Goal: Task Accomplishment & Management: Complete application form

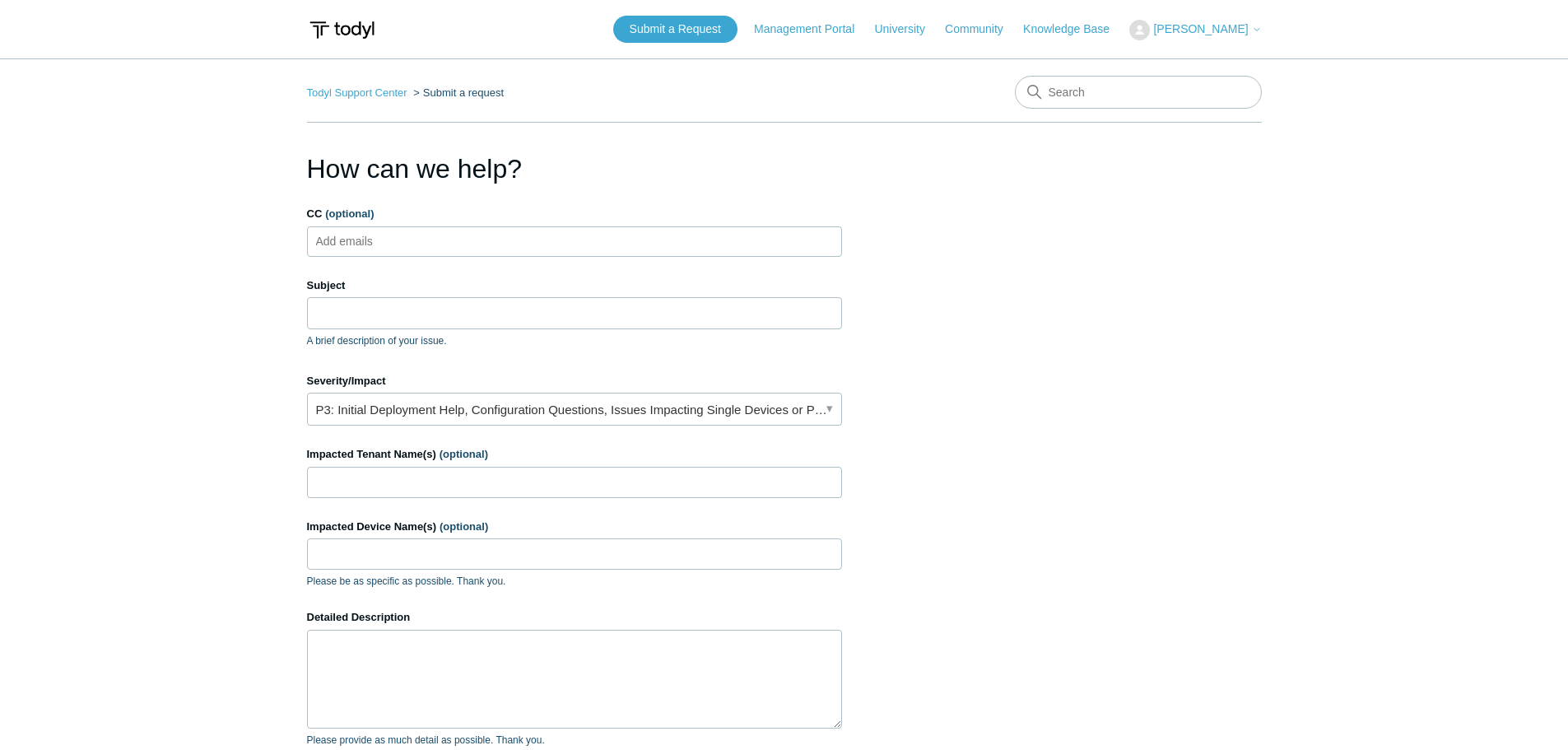
scroll to position [272, 0]
click at [454, 314] on input "Subject" at bounding box center [575, 312] width 535 height 31
click at [347, 245] on input "CC (optional)" at bounding box center [358, 241] width 98 height 25
type input "[EMAIL_ADDRESS][DOMAIN_NAME]"
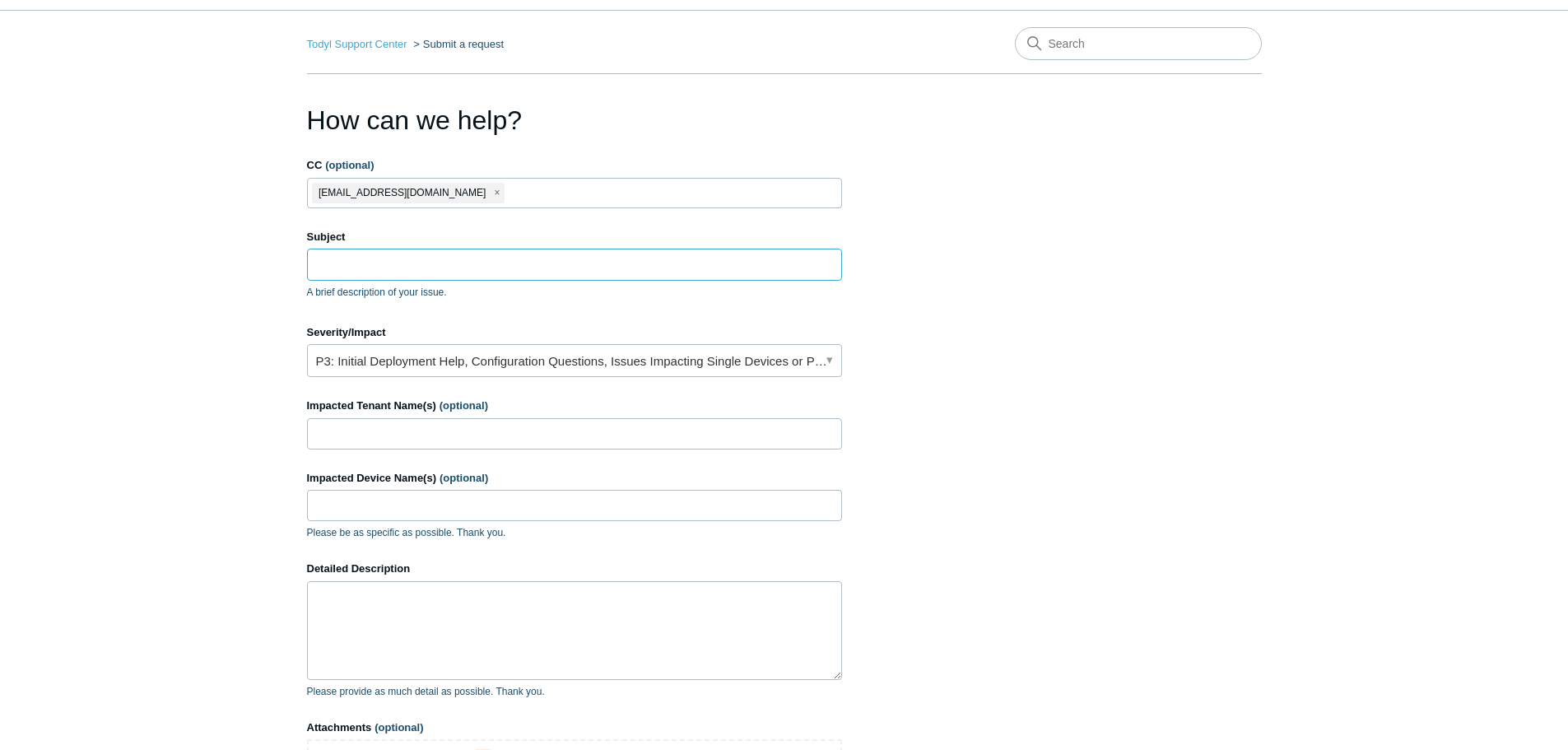
scroll to position [25, 0]
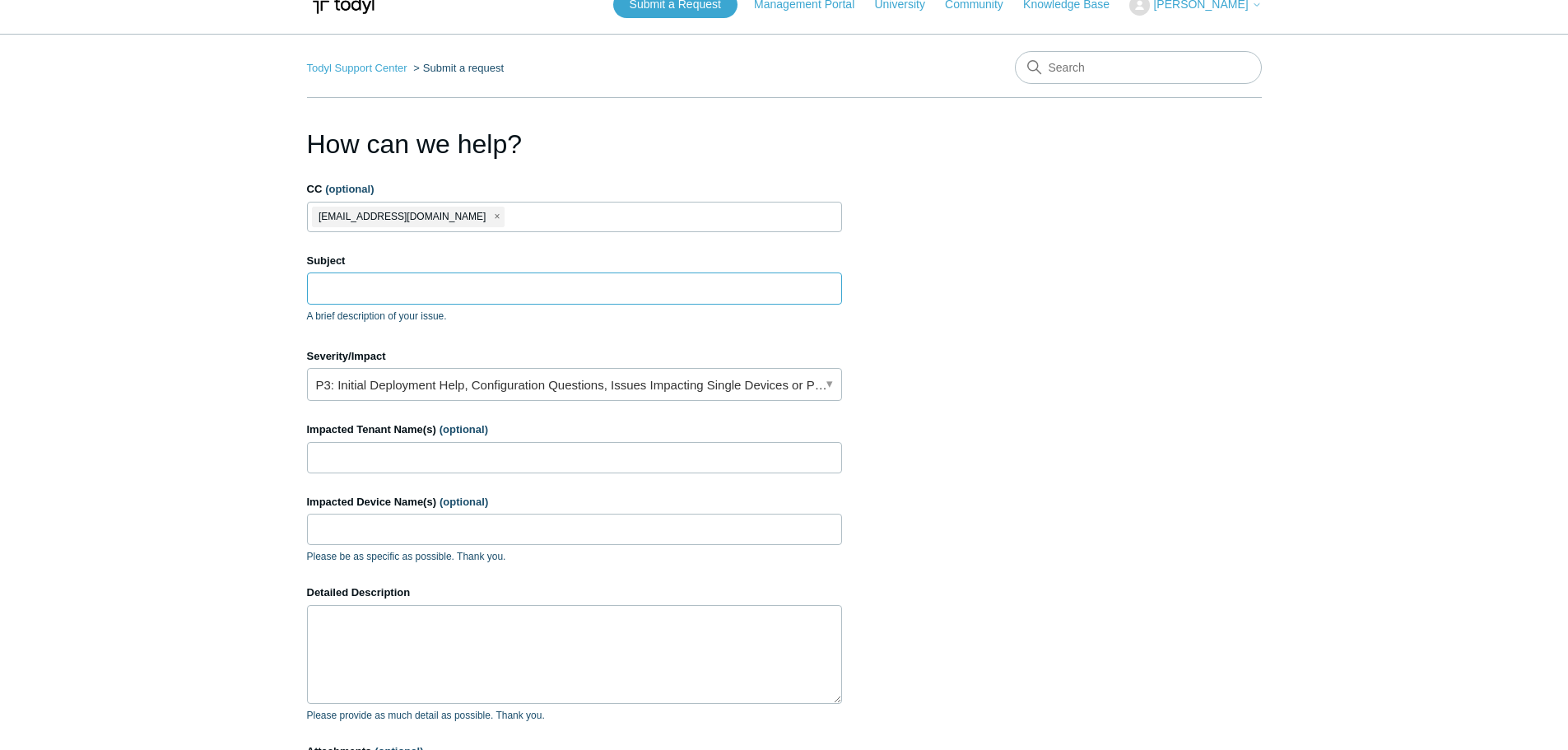
click at [479, 293] on input "Subject" at bounding box center [575, 288] width 535 height 31
paste input "cheduled report not sending out for Alpine Communications - SOC"
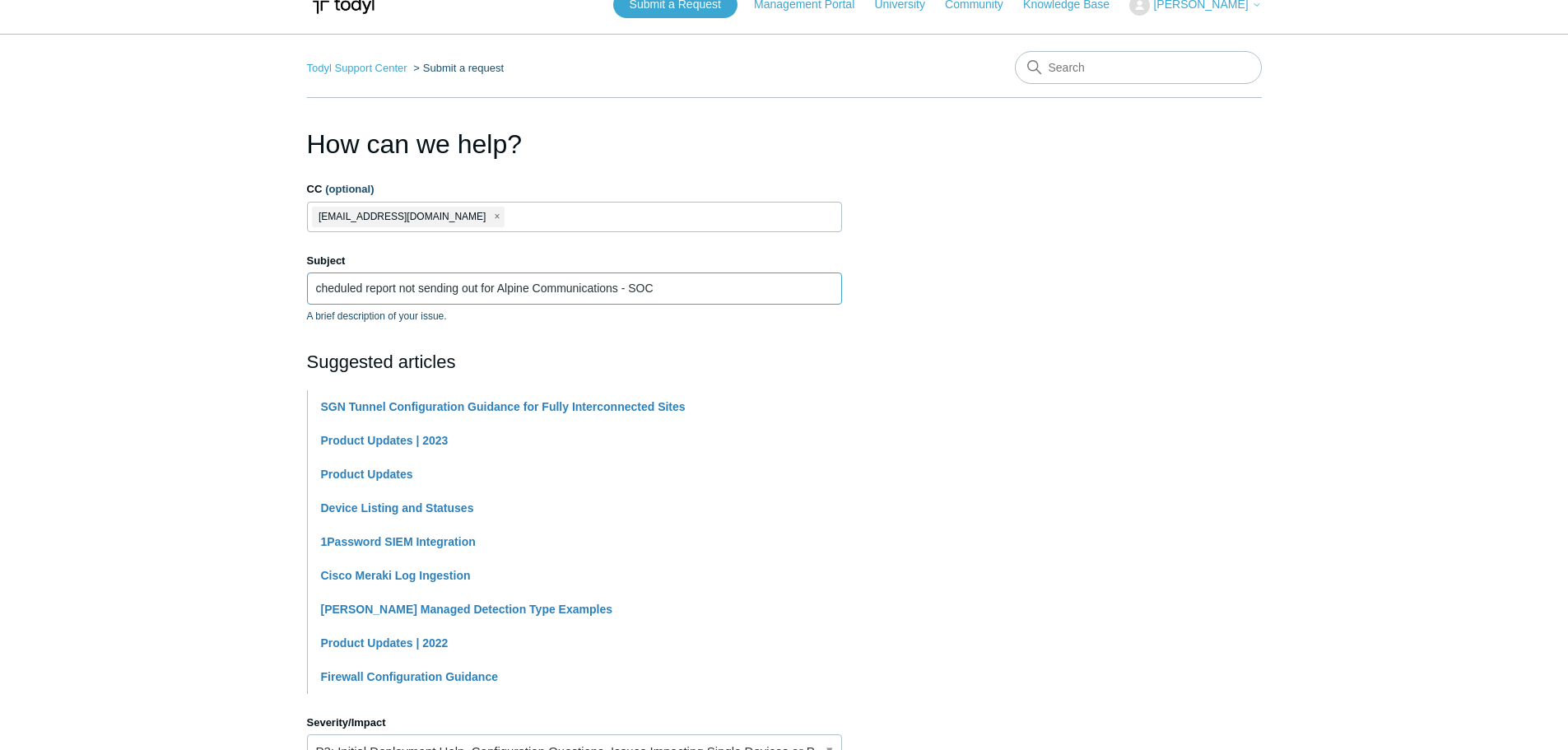
click at [312, 286] on input "cheduled report not sending out for Alpine Communications - SOC" at bounding box center [575, 288] width 535 height 31
paste input "PAX19730303"
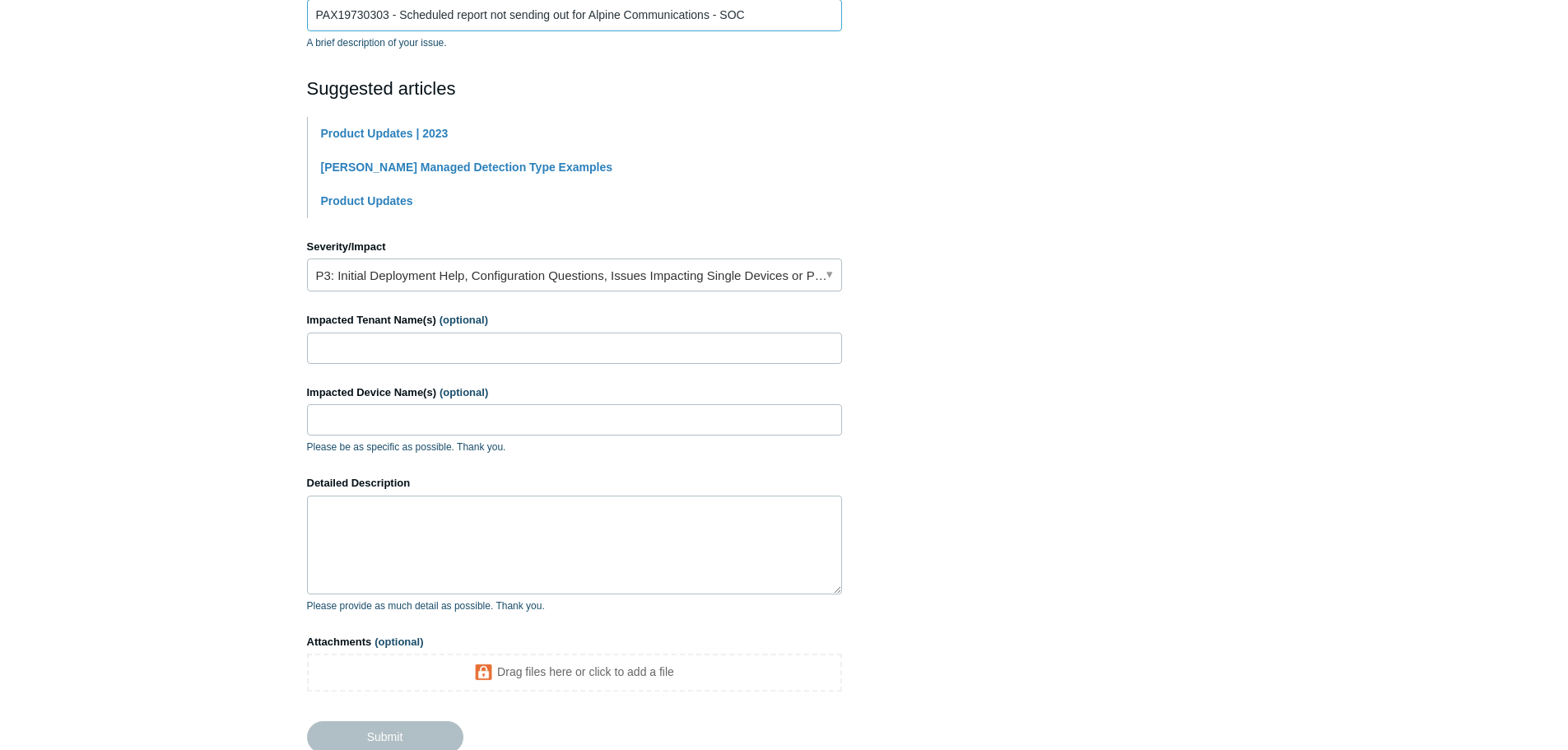
scroll to position [354, 0]
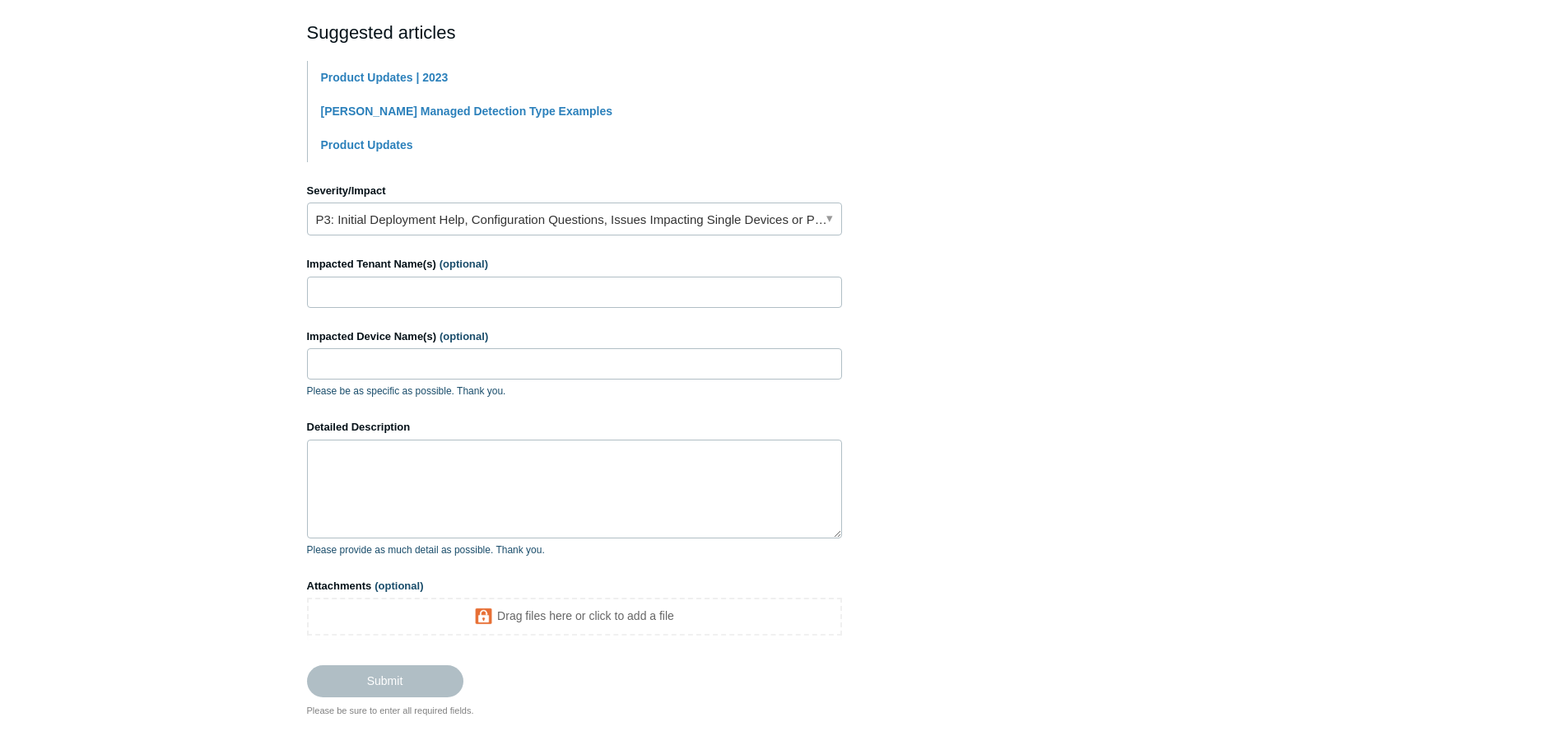
type input "PAX19730303 - Scheduled report not sending out for Alpine Communications - SOC"
click at [645, 284] on input "Impacted Tenant Name(s) (optional)" at bounding box center [575, 292] width 535 height 31
click at [447, 285] on input "Impacted Tenant Name(s) (optional)" at bounding box center [575, 292] width 535 height 31
paste input "OXEN Technology"
click at [464, 379] on input "Impacted Device Name(s) (optional)" at bounding box center [575, 363] width 535 height 31
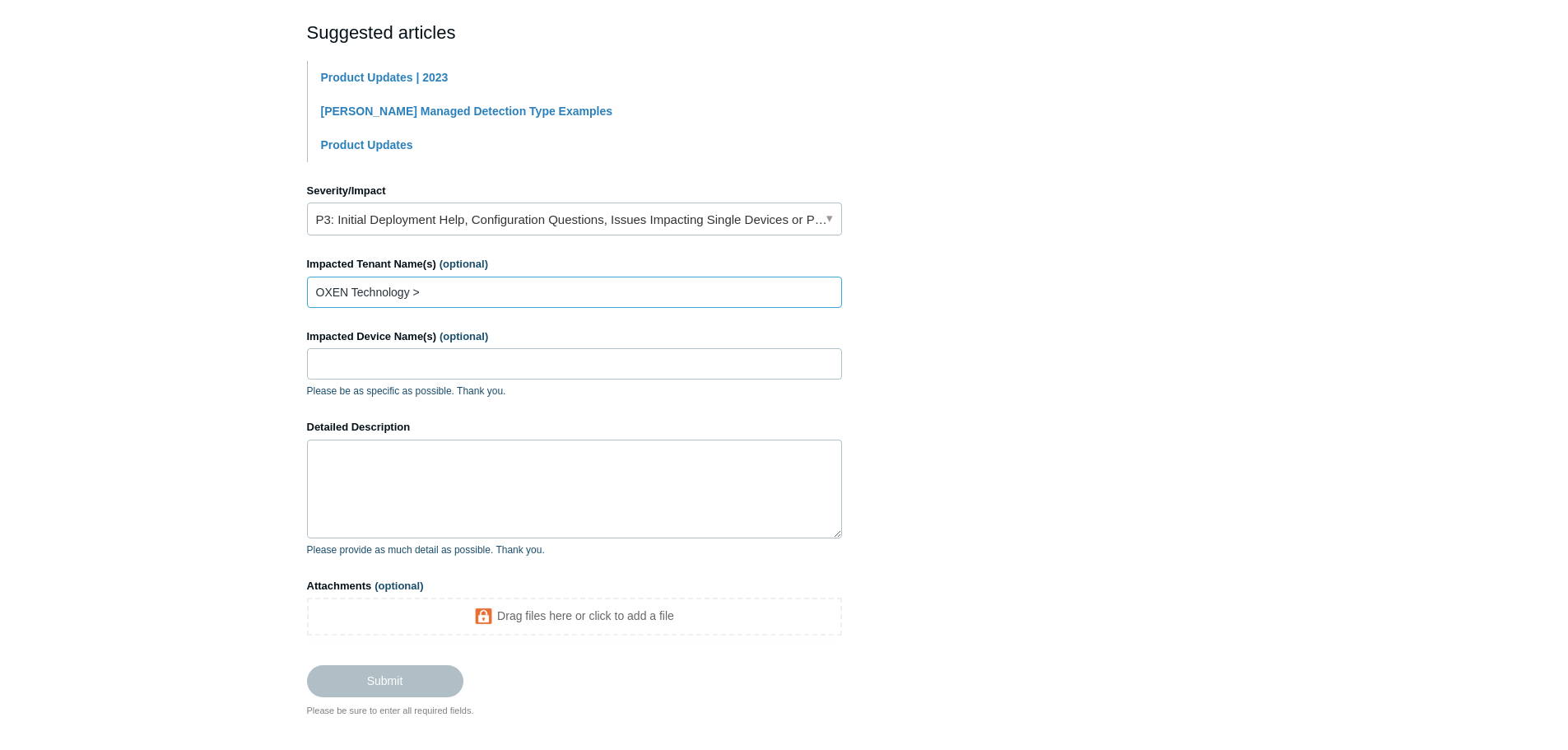
click at [510, 291] on input "OXEN Technology >" at bounding box center [575, 292] width 535 height 31
paste input "Alpine Communications"
click at [486, 495] on textarea "Detailed Description" at bounding box center [575, 489] width 535 height 99
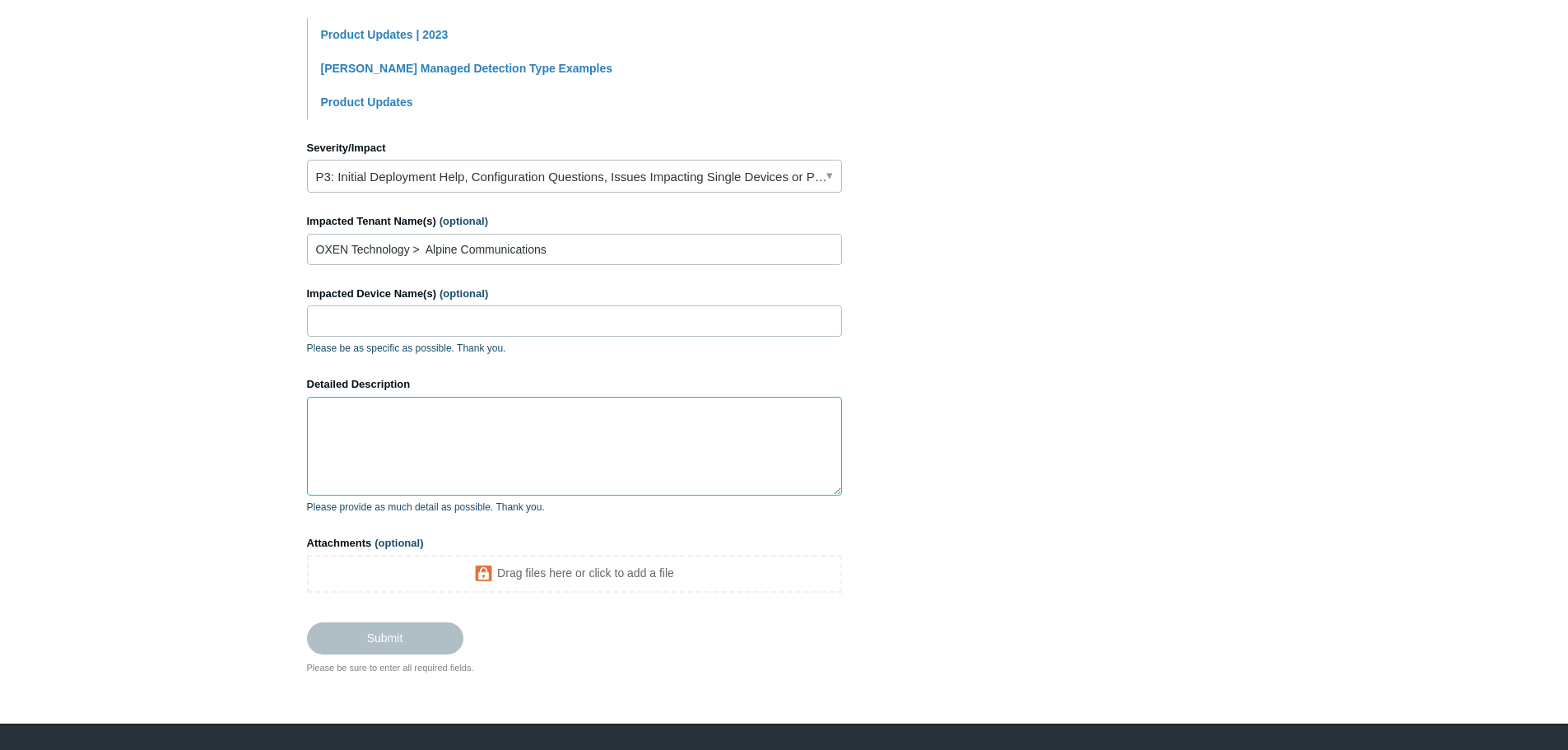
scroll to position [436, 0]
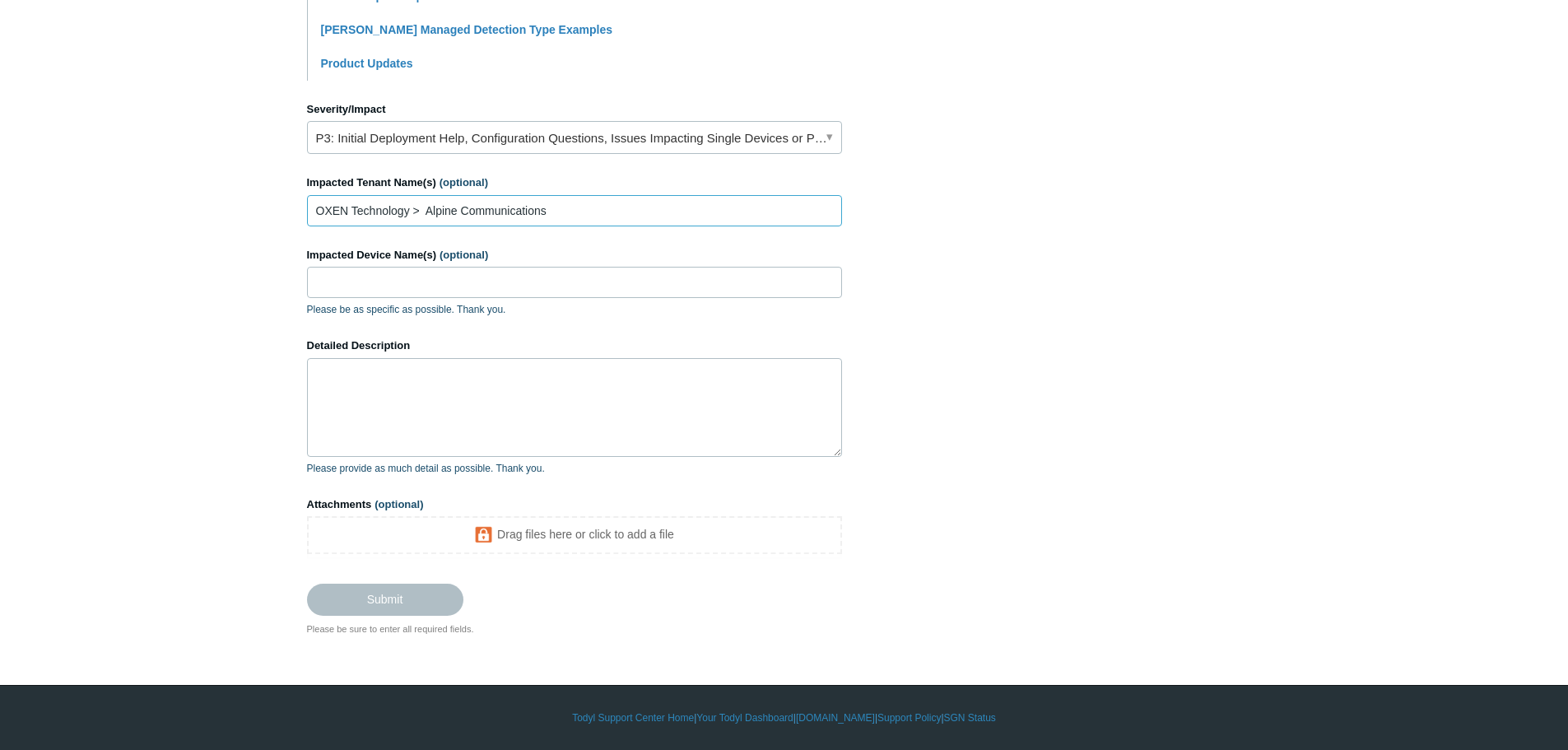
click at [653, 210] on input "OXEN Technology > Alpine Communications" at bounding box center [575, 210] width 535 height 31
type input "OXEN Technology > Alpine Communications - SOC"
click at [362, 405] on textarea "Detailed Description" at bounding box center [575, 407] width 535 height 99
paste textarea "We have scheduled monthly reports for our SOC clients with [PERSON_NAME] and MX…"
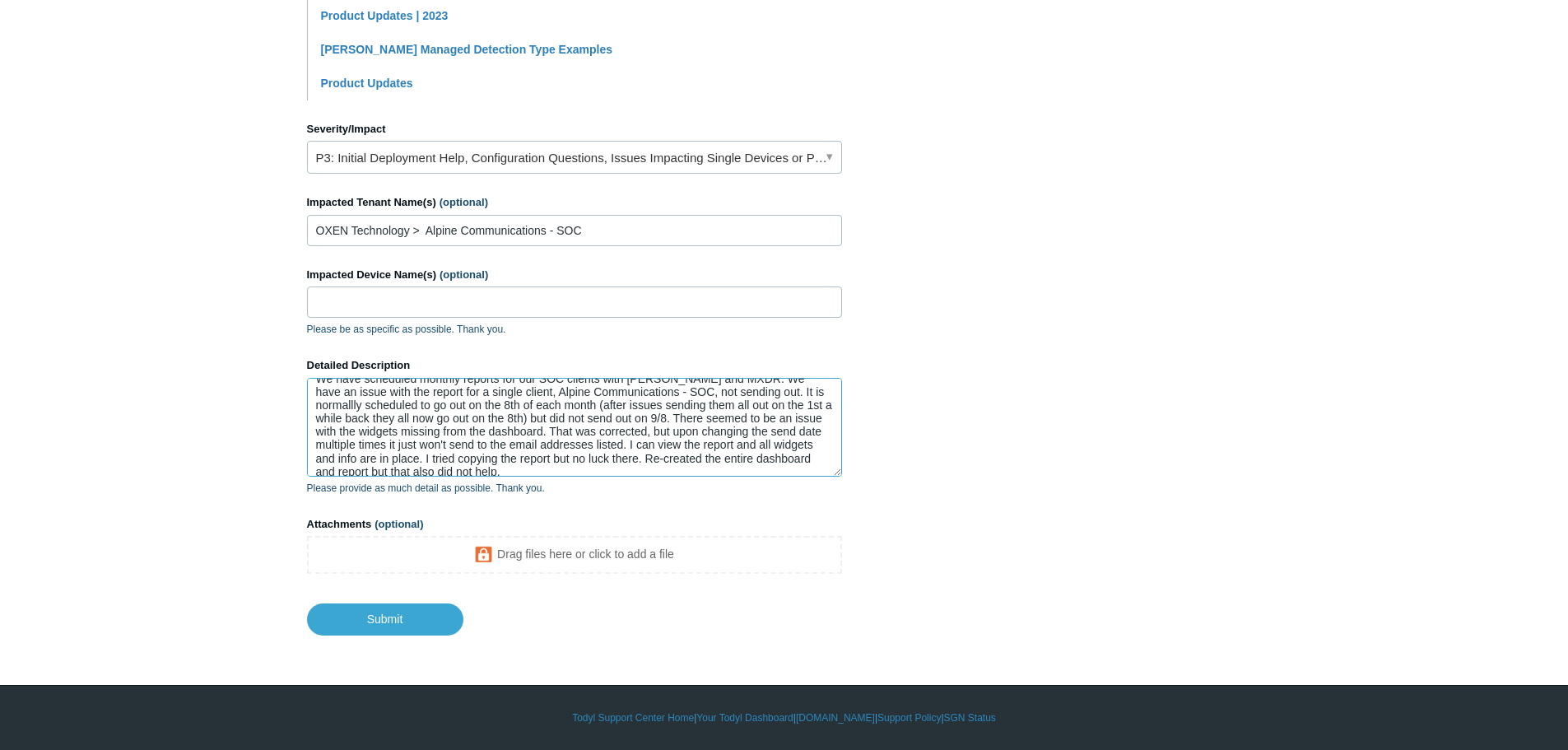
scroll to position [0, 0]
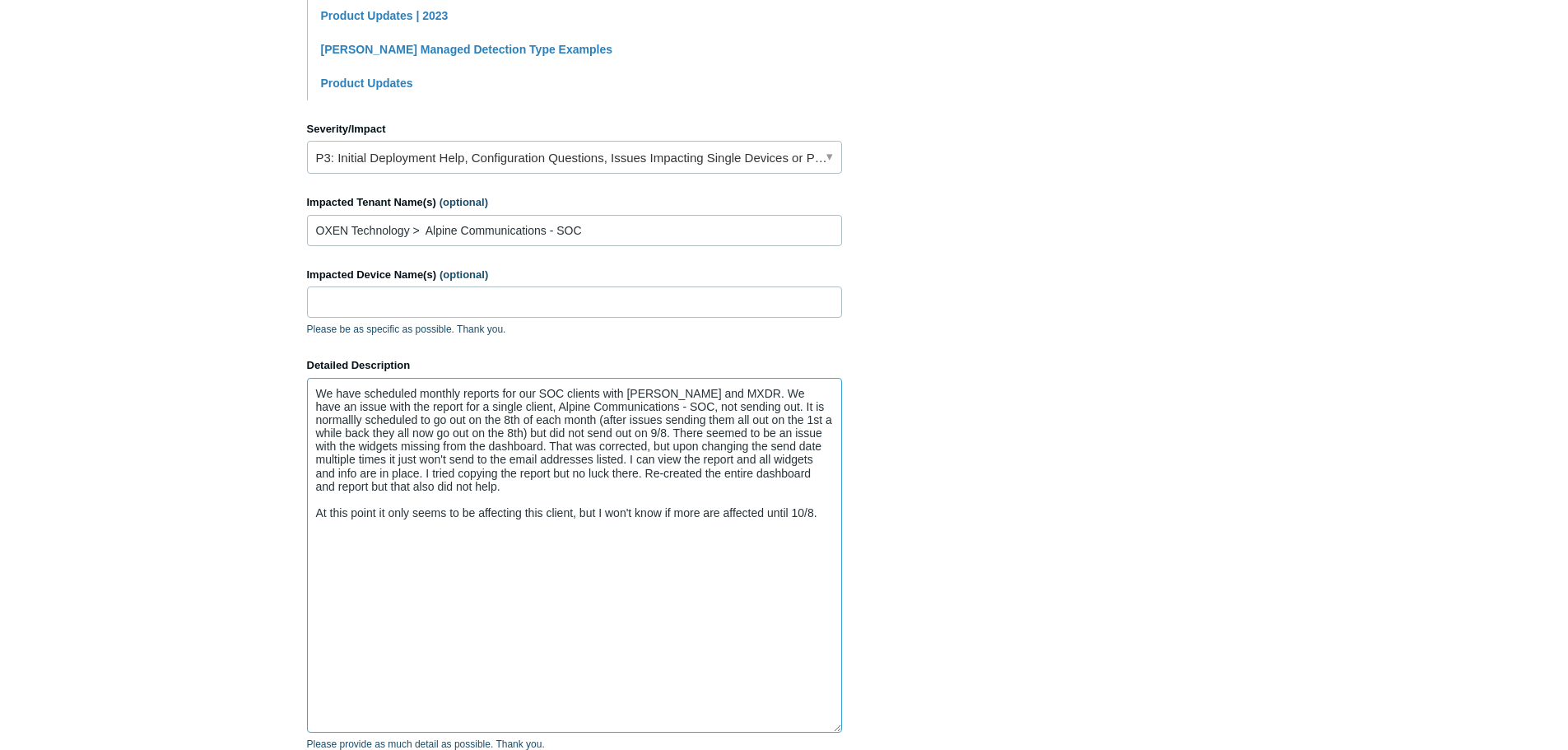
drag, startPoint x: 836, startPoint y: 473, endPoint x: 899, endPoint y: 745, distance: 279.2
click at [899, 745] on section "How can we help? CC (optional) [EMAIL_ADDRESS][DOMAIN_NAME] Subject PAX19730303…" at bounding box center [784, 312] width 954 height 1158
drag, startPoint x: 363, startPoint y: 394, endPoint x: 252, endPoint y: 391, distance: 111.0
click at [252, 391] on main "Todyl Support Center Submit a request How can we help? CC (optional) [EMAIL_ADD…" at bounding box center [784, 276] width 1568 height 1265
click at [568, 388] on textarea "The partner has scheduled monthly reports for our SOC clients with [PERSON_NAME…" at bounding box center [575, 563] width 535 height 370
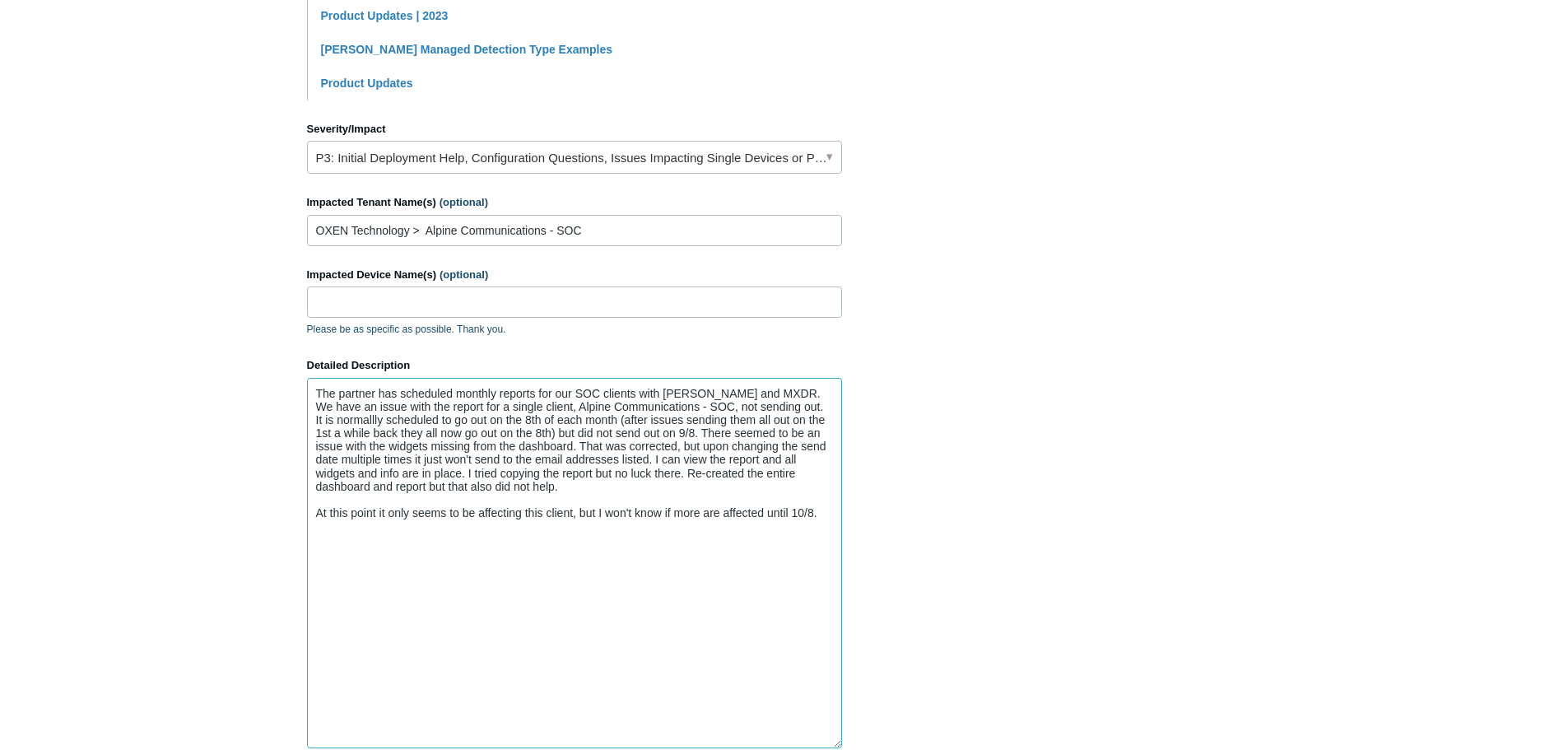
click at [568, 388] on textarea "The partner has scheduled monthly reports for our SOC clients with Todyl SIEM a…" at bounding box center [575, 563] width 535 height 370
click at [796, 395] on textarea "The partner has scheduled monthly reports for their SOC clients with Todyl SIEM…" at bounding box center [575, 563] width 535 height 370
drag, startPoint x: 685, startPoint y: 458, endPoint x: 733, endPoint y: 458, distance: 48.0
click at [686, 458] on textarea "The partner has scheduled monthly reports for their SOC clients with Todyl SIEM…" at bounding box center [575, 563] width 535 height 370
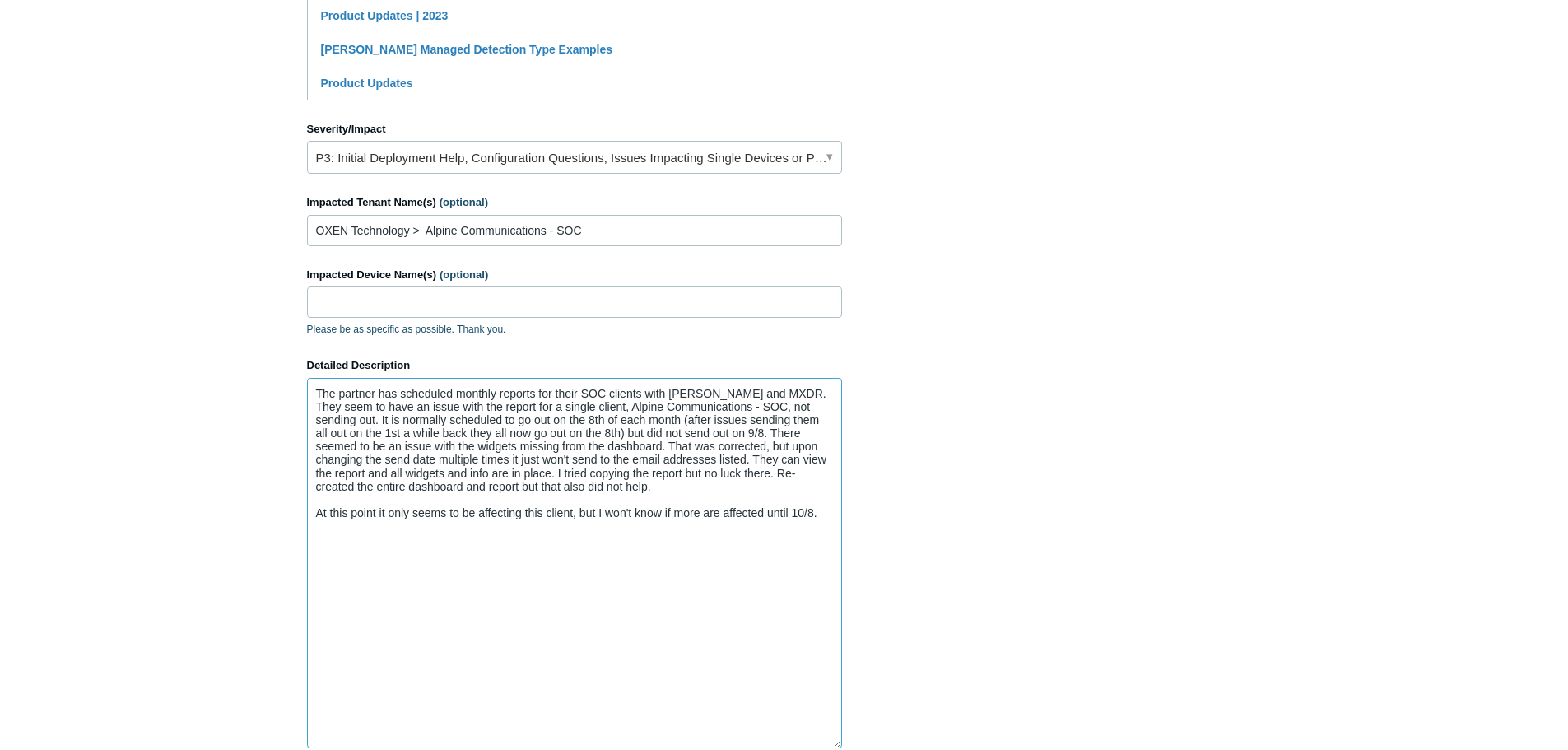
click at [486, 471] on textarea "The partner has scheduled monthly reports for their SOC clients with Todyl SIEM…" at bounding box center [575, 563] width 535 height 370
click at [744, 473] on textarea "The partner has scheduled monthly reports for their SOC clients with Todyl SIEM…" at bounding box center [575, 563] width 535 height 370
click at [605, 507] on textarea "The partner has scheduled monthly reports for their SOC clients with Todyl SIEM…" at bounding box center [575, 563] width 535 height 370
click at [315, 515] on textarea "The partner has scheduled monthly reports for their SOC clients with Todyl SIEM…" at bounding box center [575, 563] width 535 height 370
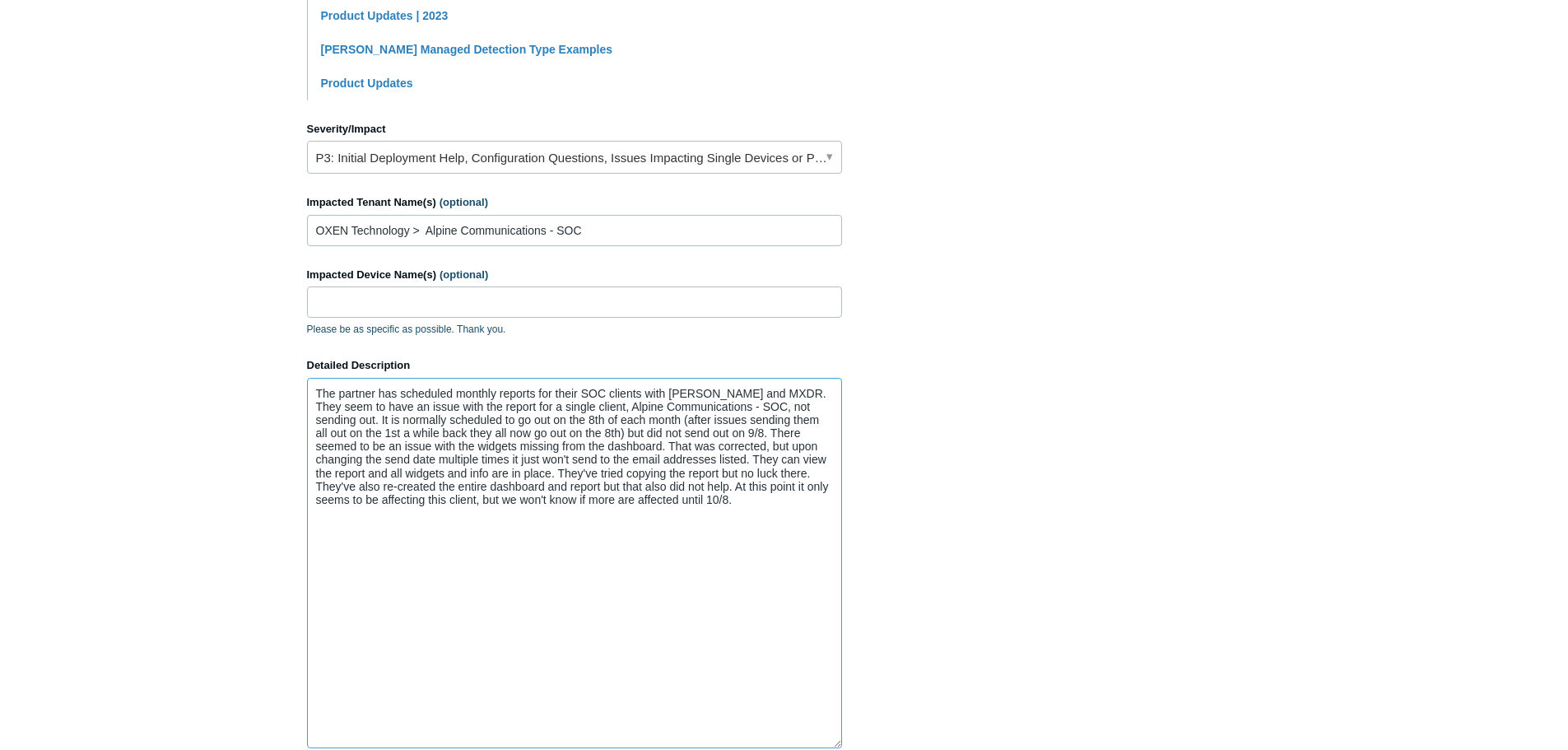
click at [735, 495] on textarea "The partner has scheduled monthly reports for their SOC clients with Todyl SIEM…" at bounding box center [575, 563] width 535 height 370
click at [337, 420] on textarea "The partner has scheduled monthly reports for their SOC clients with Todyl SIEM…" at bounding box center [575, 563] width 535 height 370
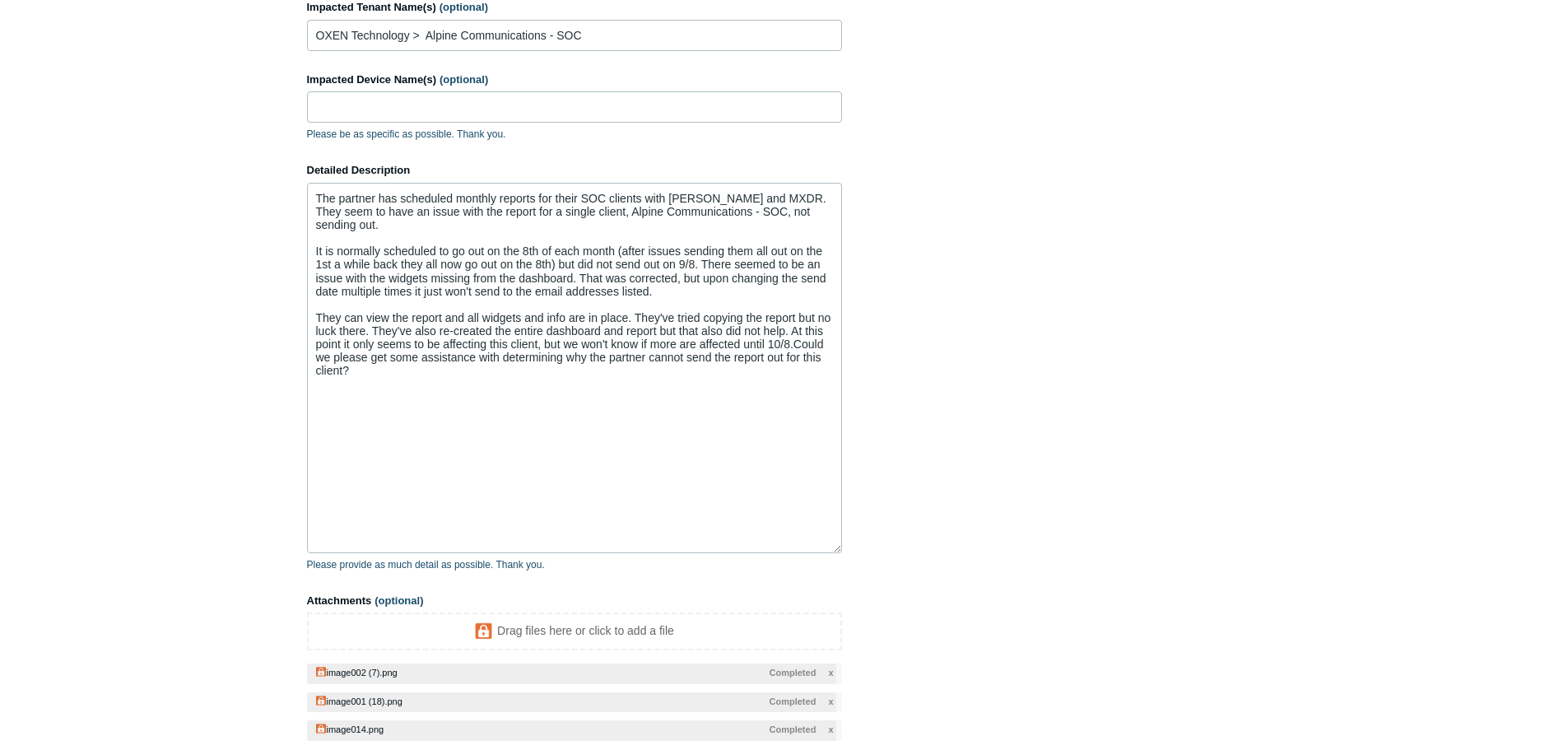
scroll to position [772, 0]
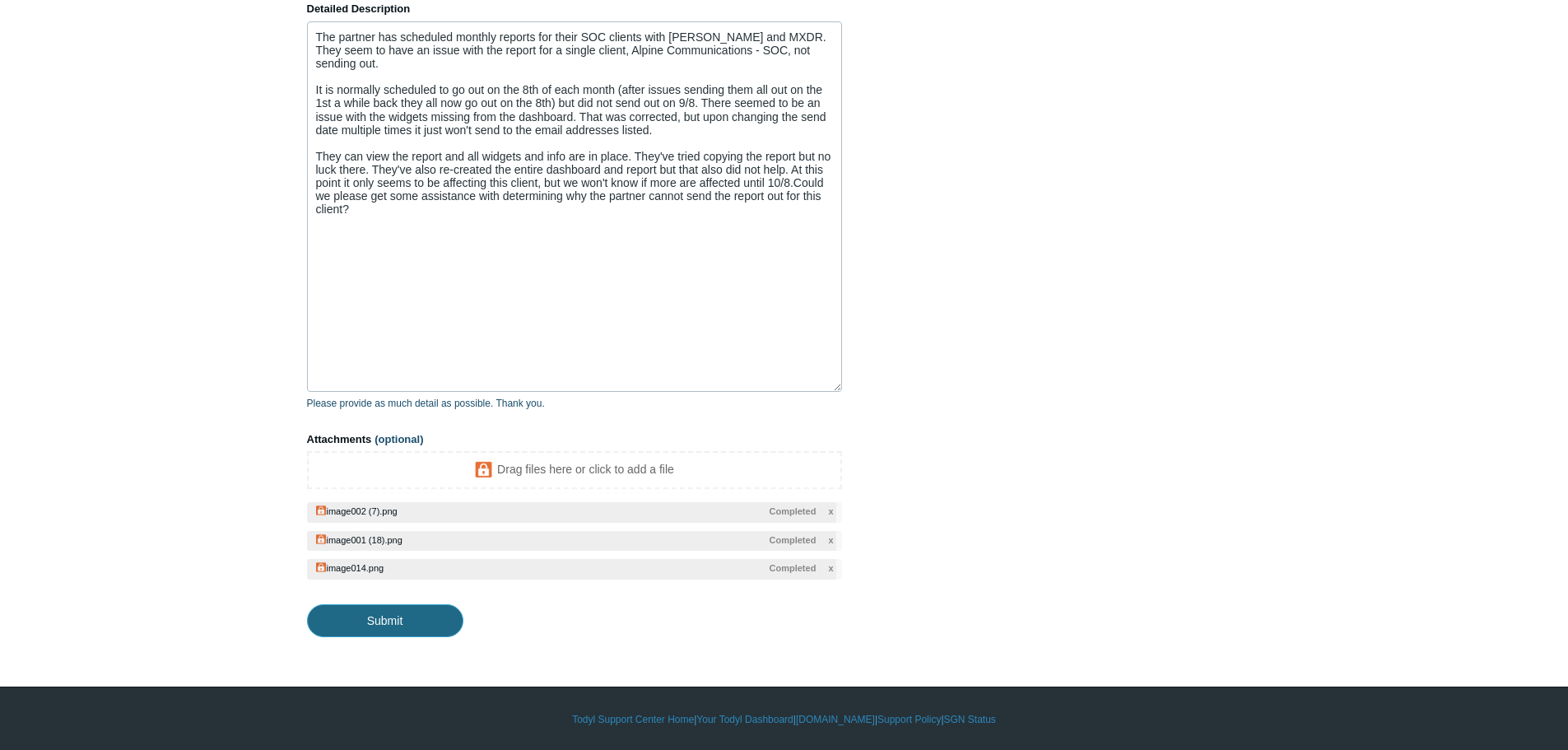
click at [425, 620] on input "Submit" at bounding box center [385, 620] width 156 height 33
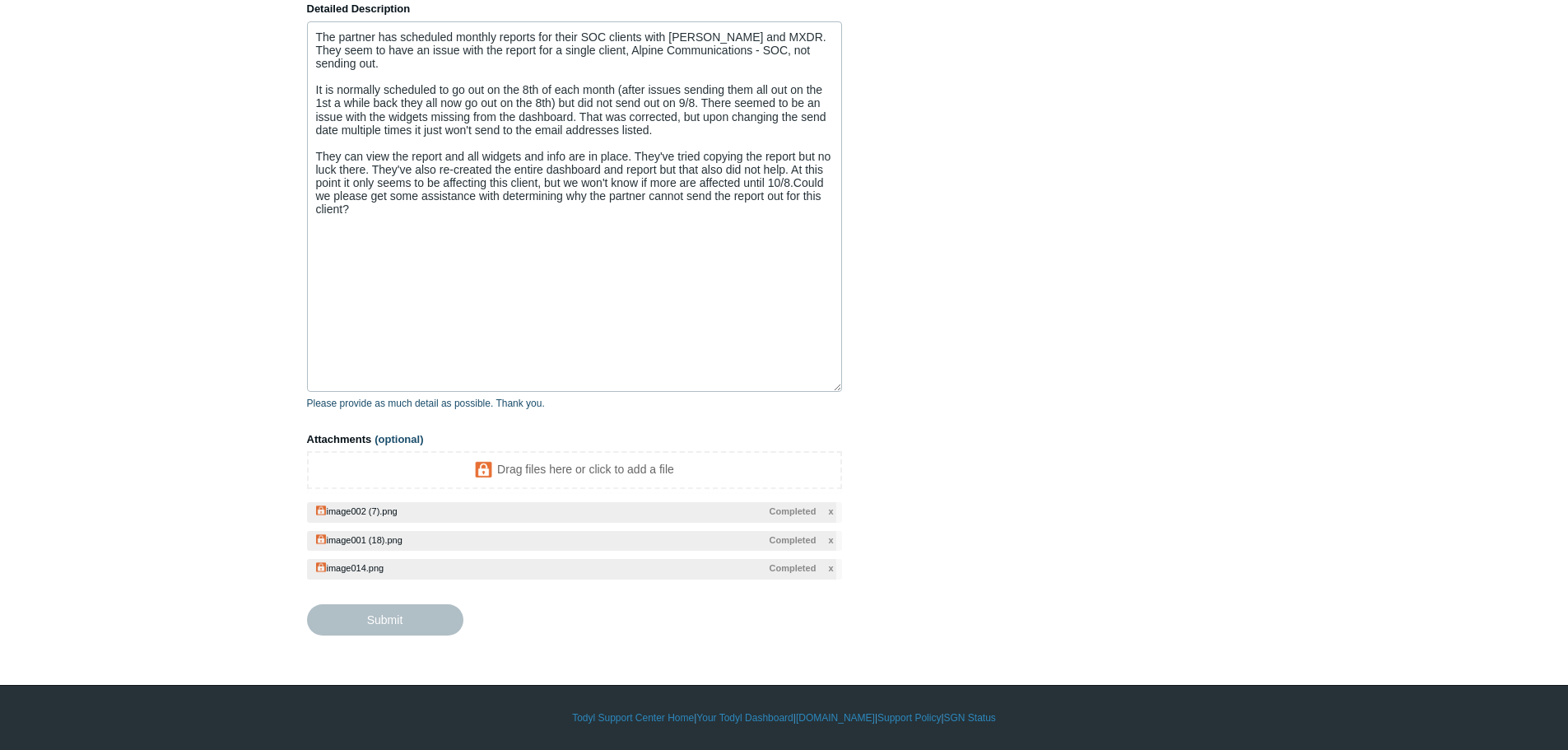
type textarea "The partner has scheduled monthly reports for their SOC clients with Todyl SIEM…"
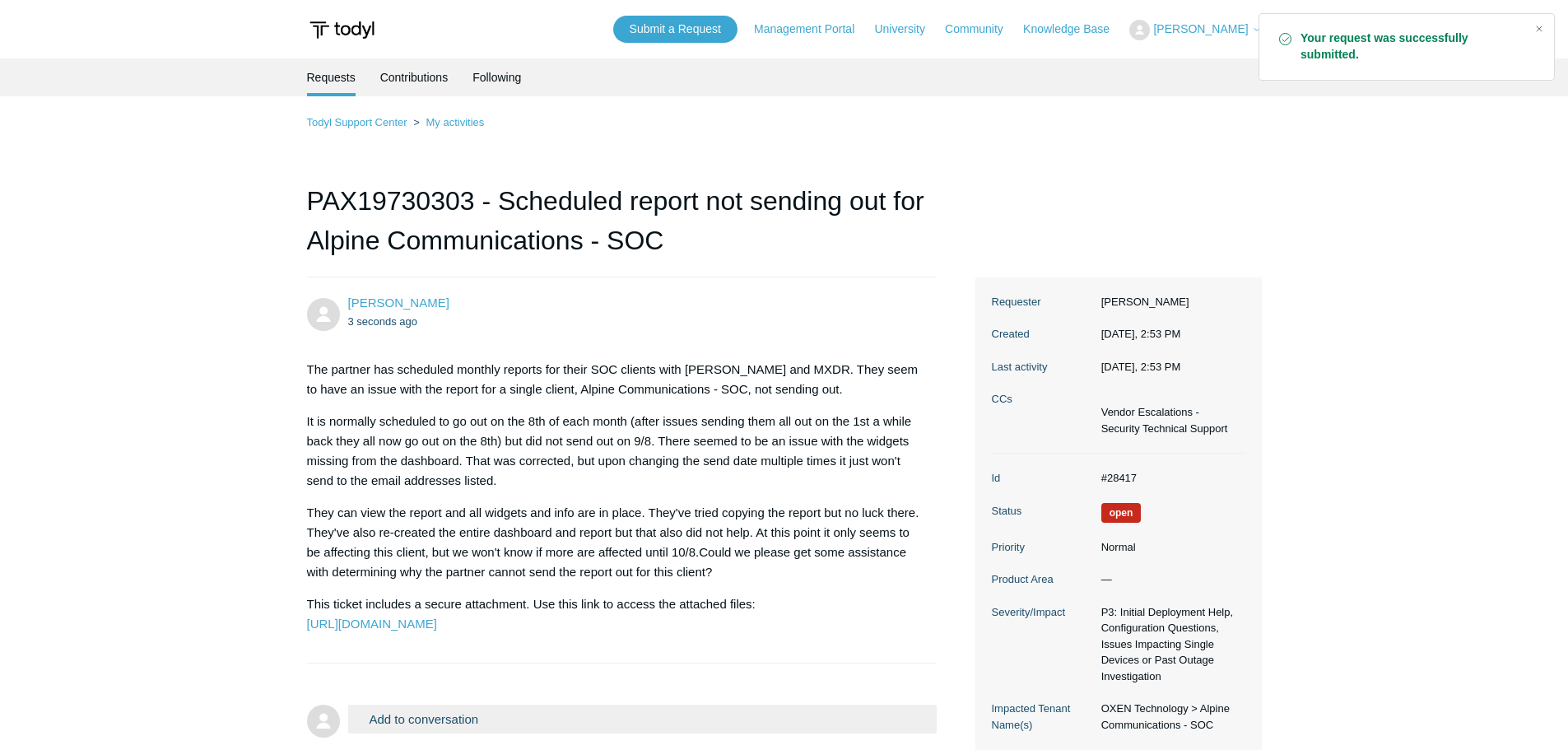
click at [1128, 479] on dd "#28417" at bounding box center [1169, 478] width 152 height 17
copy dd "28417"
click at [139, 104] on main "Requests Contributions Following Todyl Support Center My activities PAX19730303…" at bounding box center [784, 428] width 1568 height 739
